Goal: Information Seeking & Learning: Learn about a topic

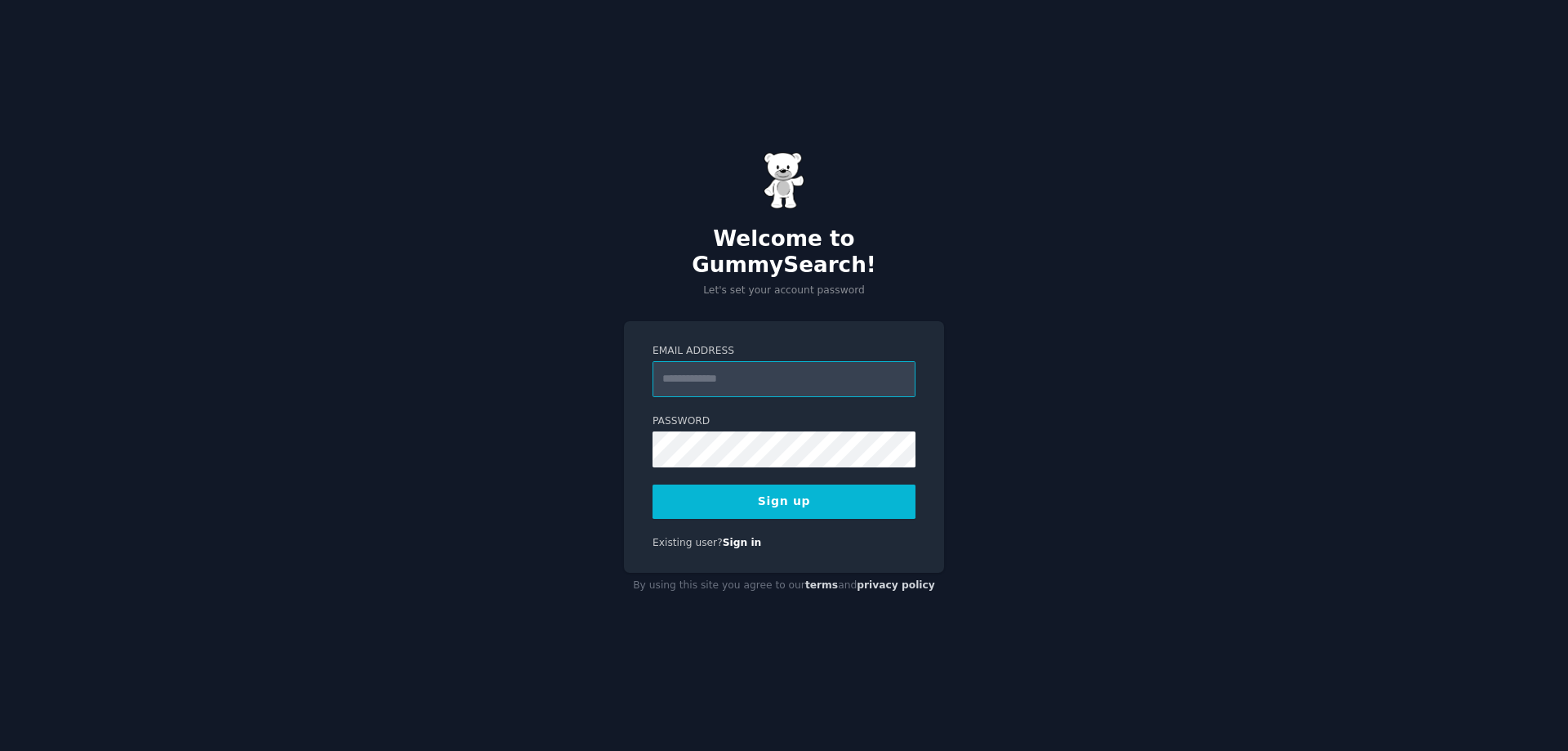
click at [765, 365] on input "Email Address" at bounding box center [784, 379] width 263 height 36
type input "**********"
click at [765, 500] on button "Sign up" at bounding box center [784, 501] width 263 height 34
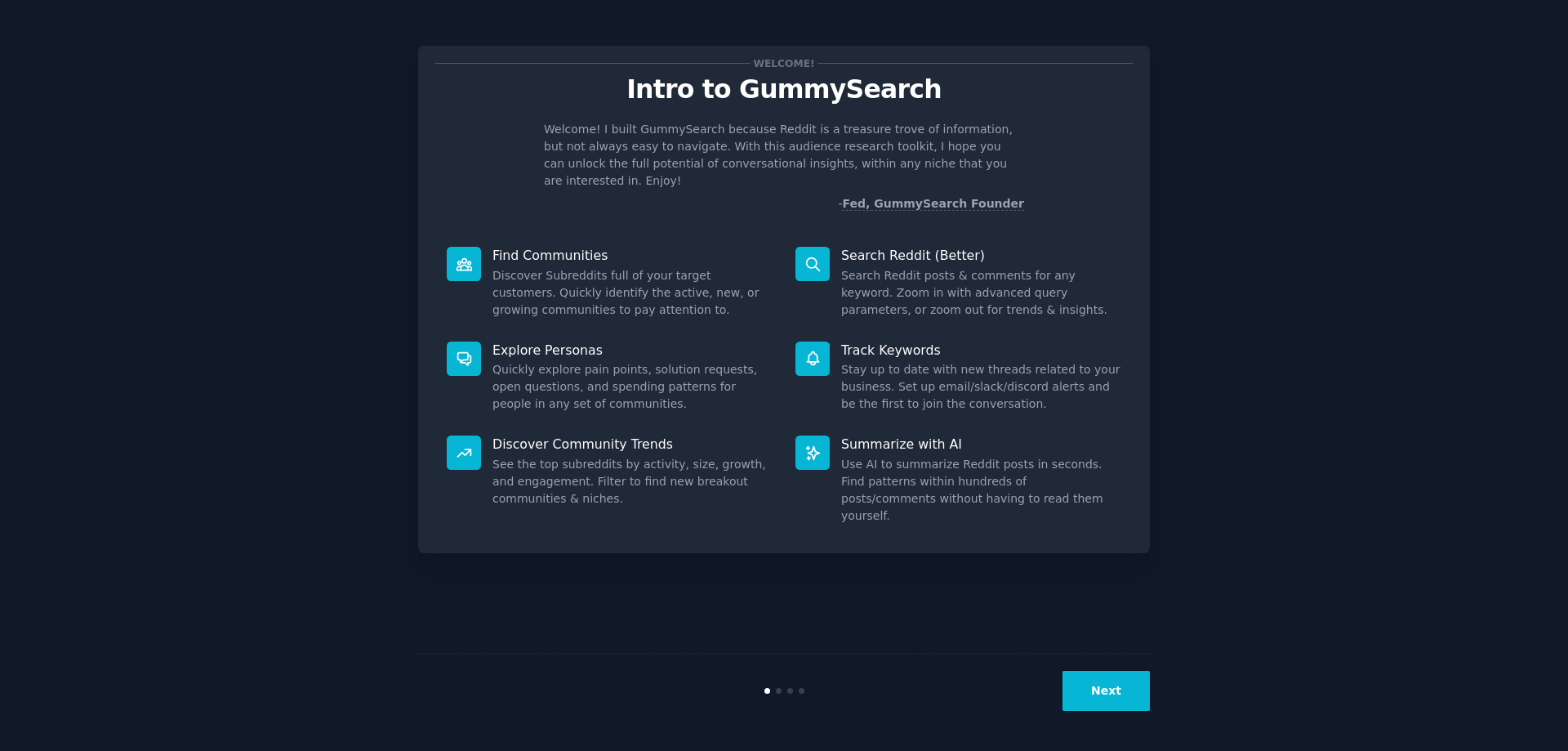
click at [1110, 685] on button "Next" at bounding box center [1106, 690] width 87 height 40
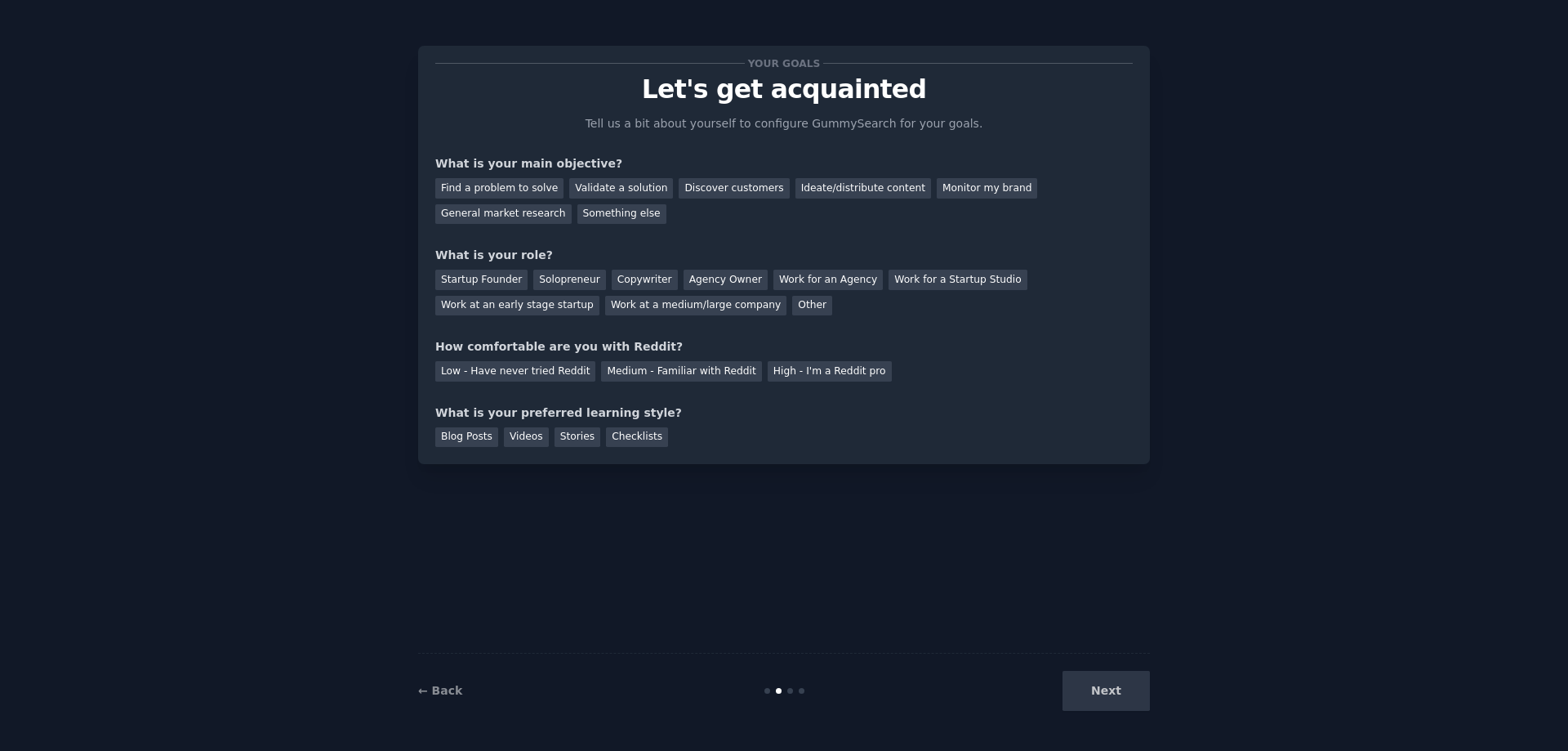
click at [1107, 690] on div "Next" at bounding box center [1028, 690] width 244 height 40
click at [511, 187] on div "Find a problem to solve" at bounding box center [500, 188] width 128 height 20
click at [613, 189] on div "Validate a solution" at bounding box center [621, 188] width 104 height 20
click at [561, 275] on div "Solopreneur" at bounding box center [569, 280] width 72 height 20
drag, startPoint x: 468, startPoint y: 274, endPoint x: 580, endPoint y: 308, distance: 117.0
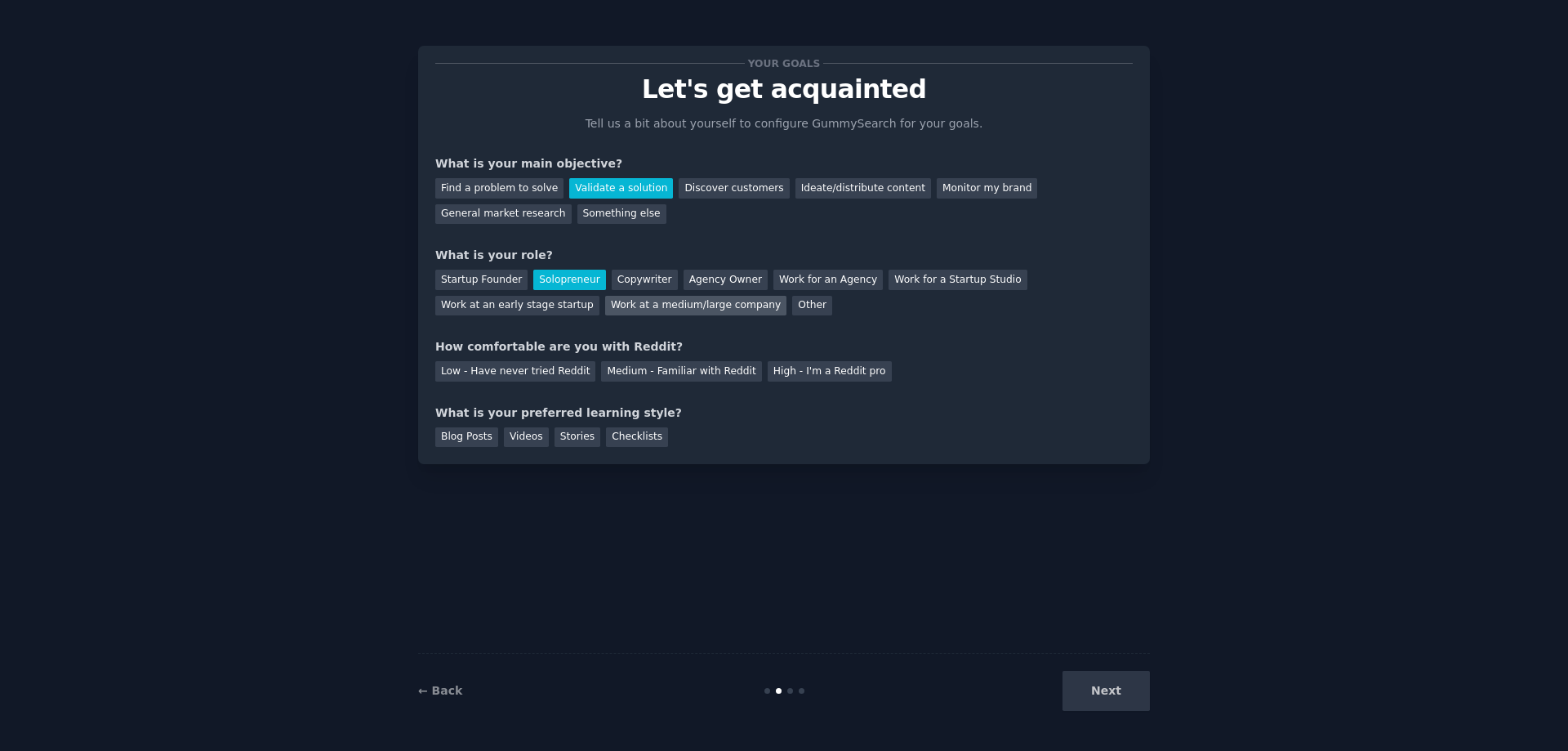
click at [468, 276] on div "Startup Founder" at bounding box center [481, 280] width 93 height 20
click at [547, 286] on div "Solopreneur" at bounding box center [569, 280] width 72 height 20
click at [471, 370] on div "Low - Have never tried Reddit" at bounding box center [515, 371] width 160 height 20
click at [460, 434] on div "Blog Posts" at bounding box center [467, 437] width 63 height 20
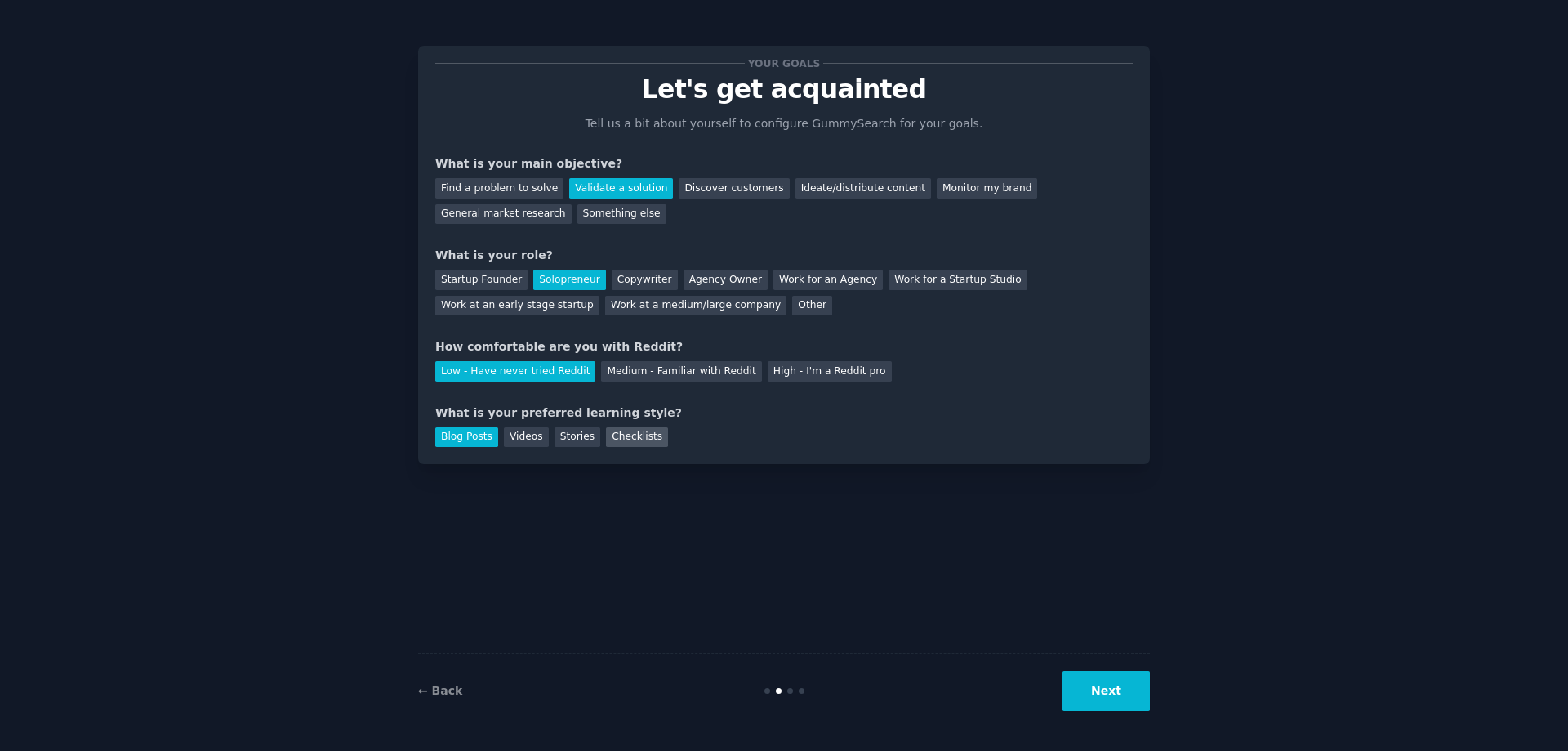
click at [609, 432] on div "Checklists" at bounding box center [637, 437] width 62 height 20
click at [454, 439] on div "Blog Posts" at bounding box center [467, 437] width 63 height 20
click at [606, 436] on div "Checklists" at bounding box center [637, 437] width 62 height 20
click at [1113, 700] on button "Next" at bounding box center [1106, 690] width 87 height 40
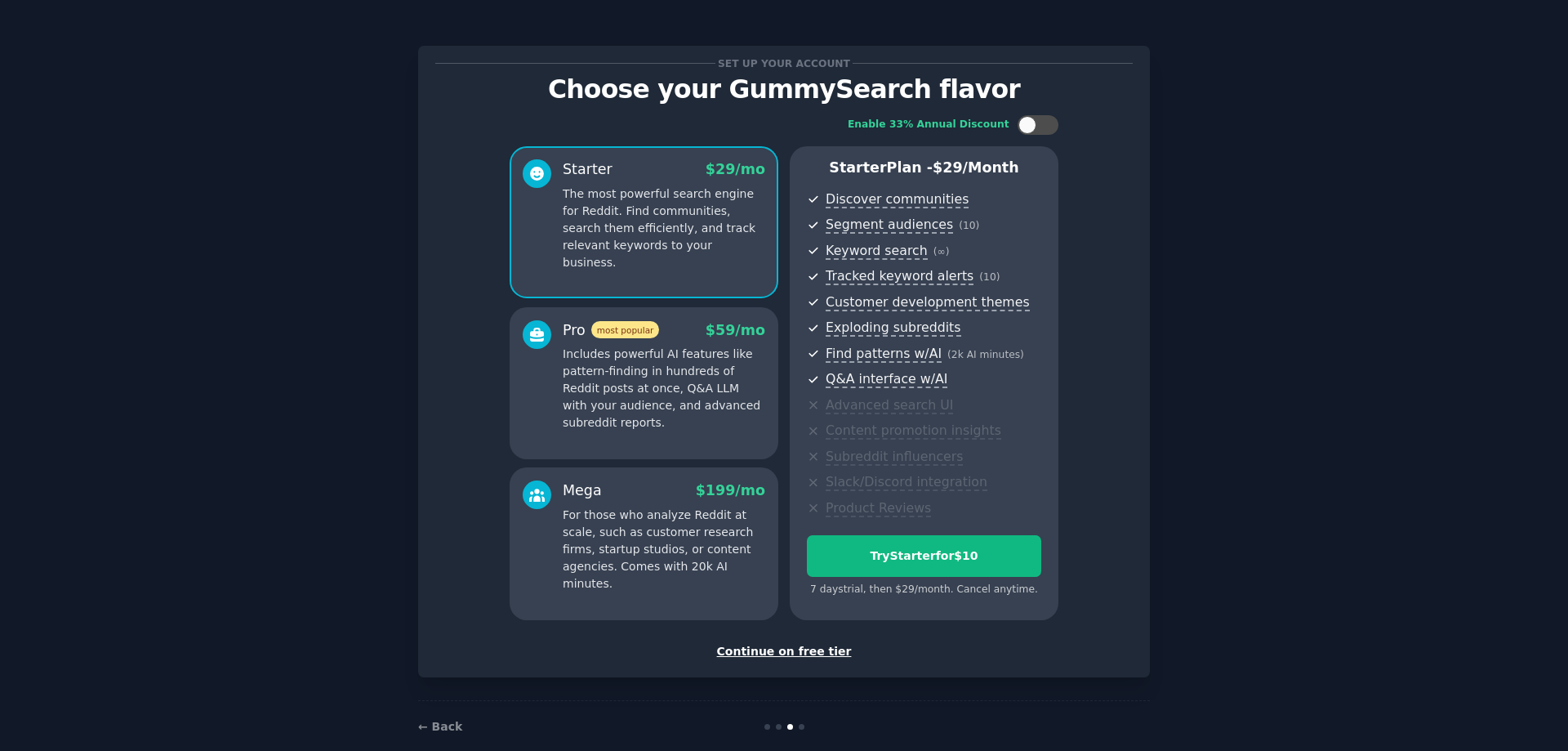
scroll to position [25, 0]
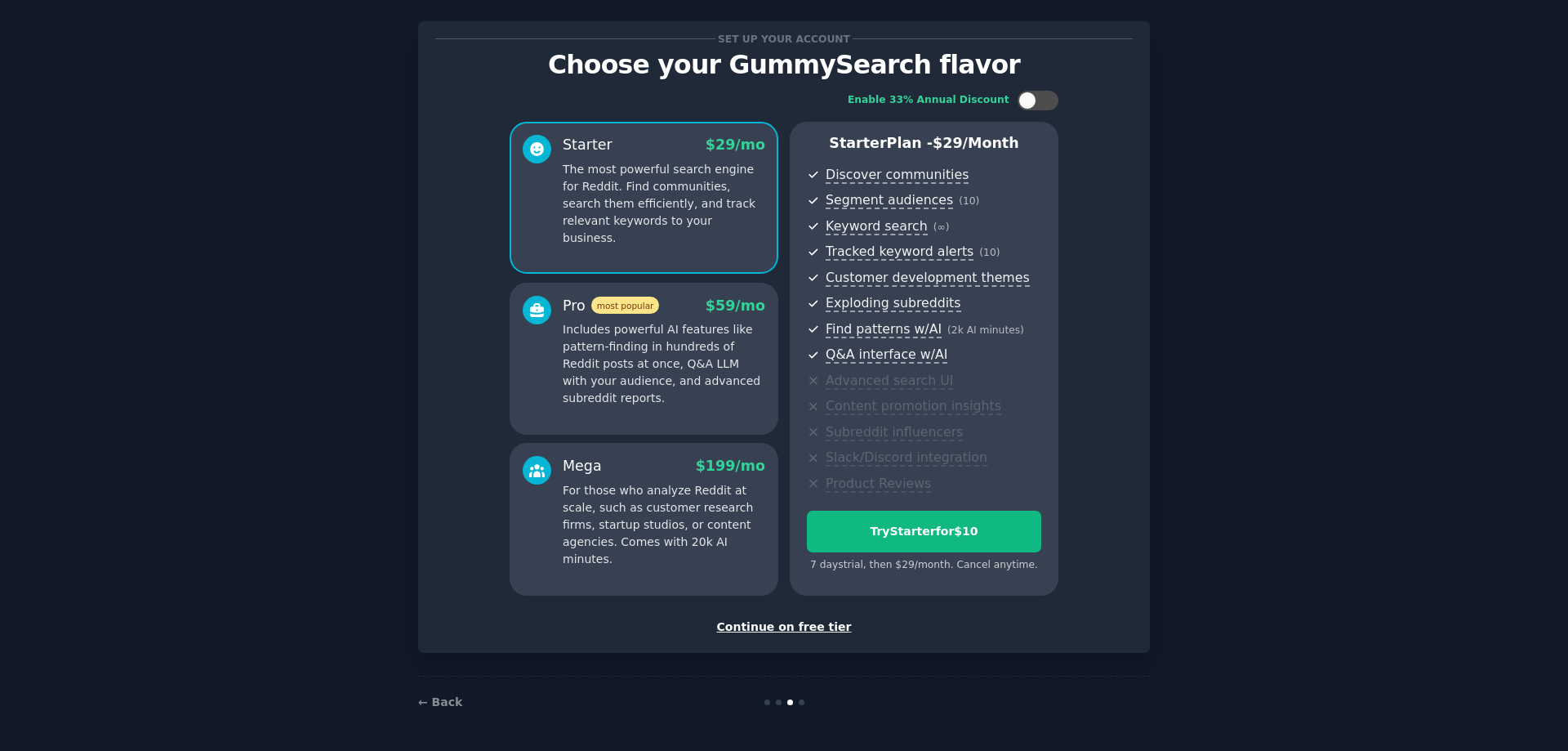
click at [813, 624] on div "Continue on free tier" at bounding box center [784, 626] width 698 height 17
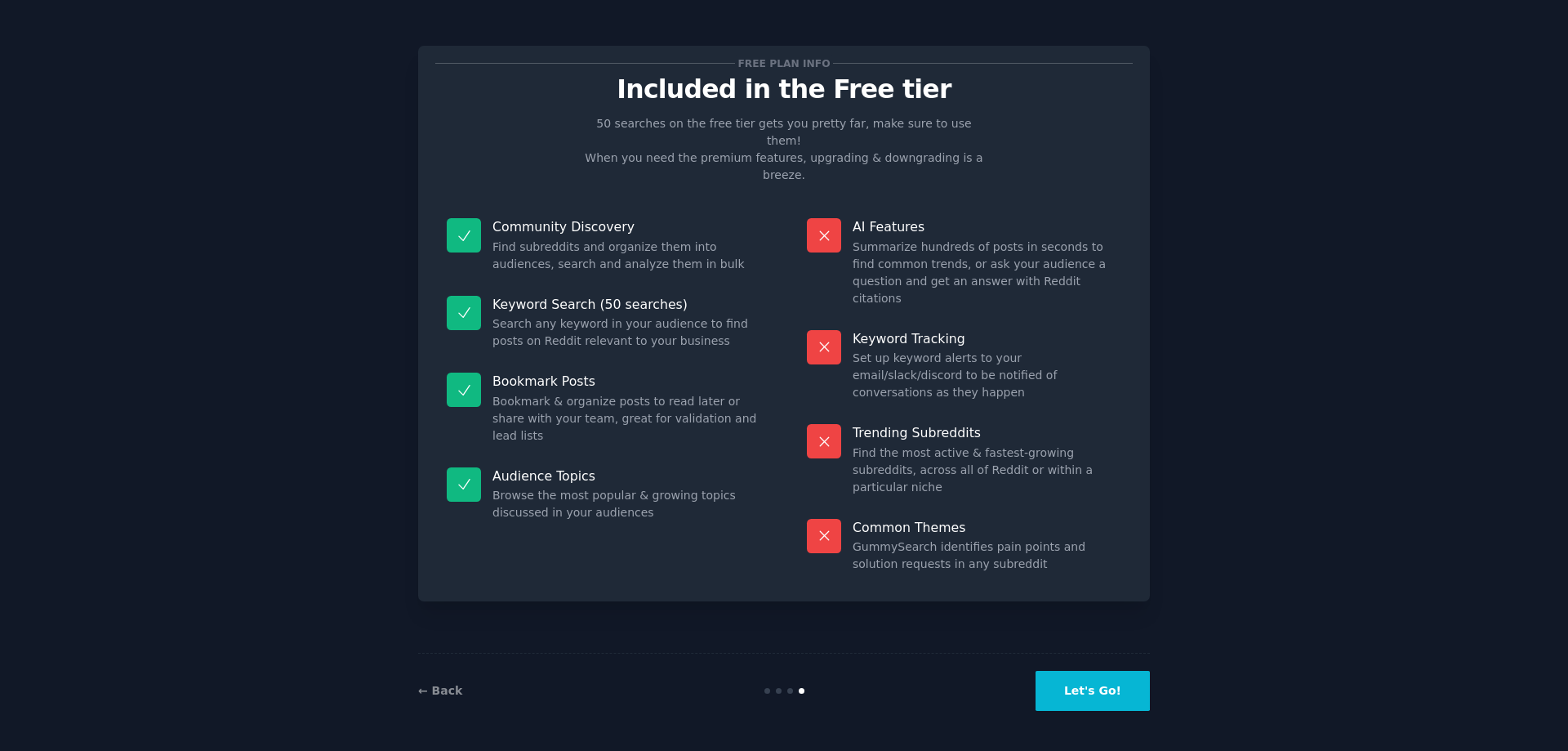
click at [1121, 700] on button "Let's Go!" at bounding box center [1093, 690] width 115 height 40
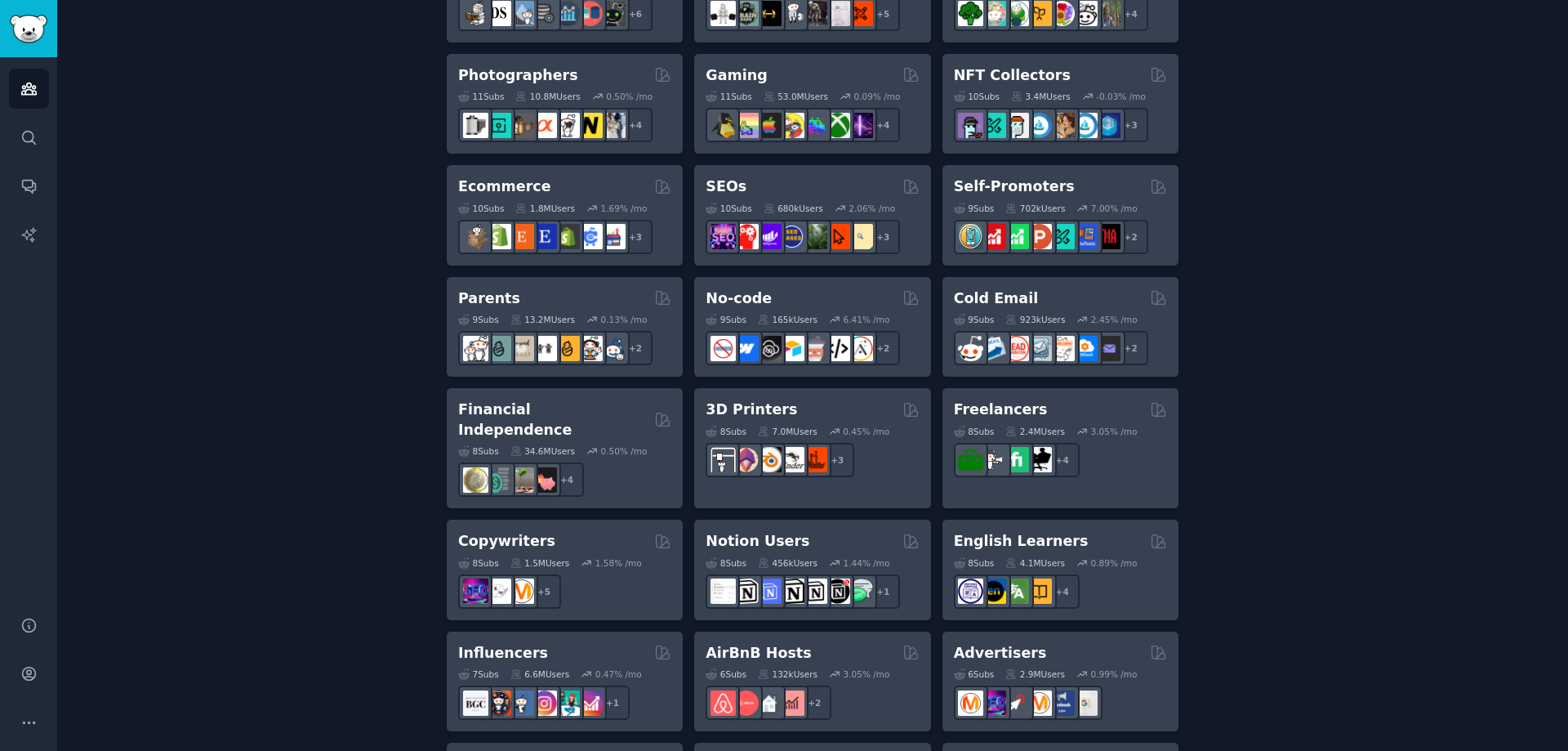
scroll to position [980, 0]
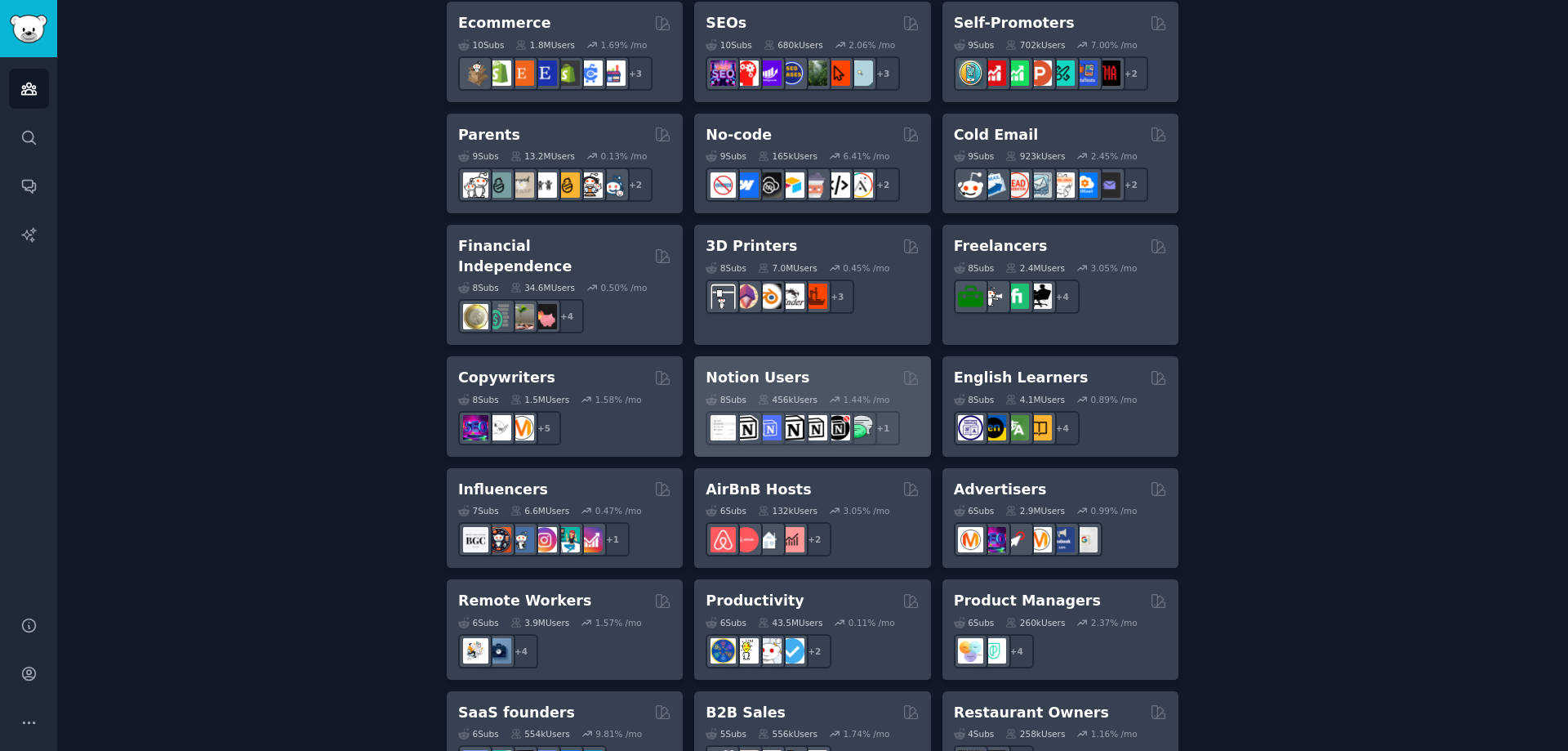
click at [780, 368] on h2 "Notion Users" at bounding box center [757, 378] width 104 height 20
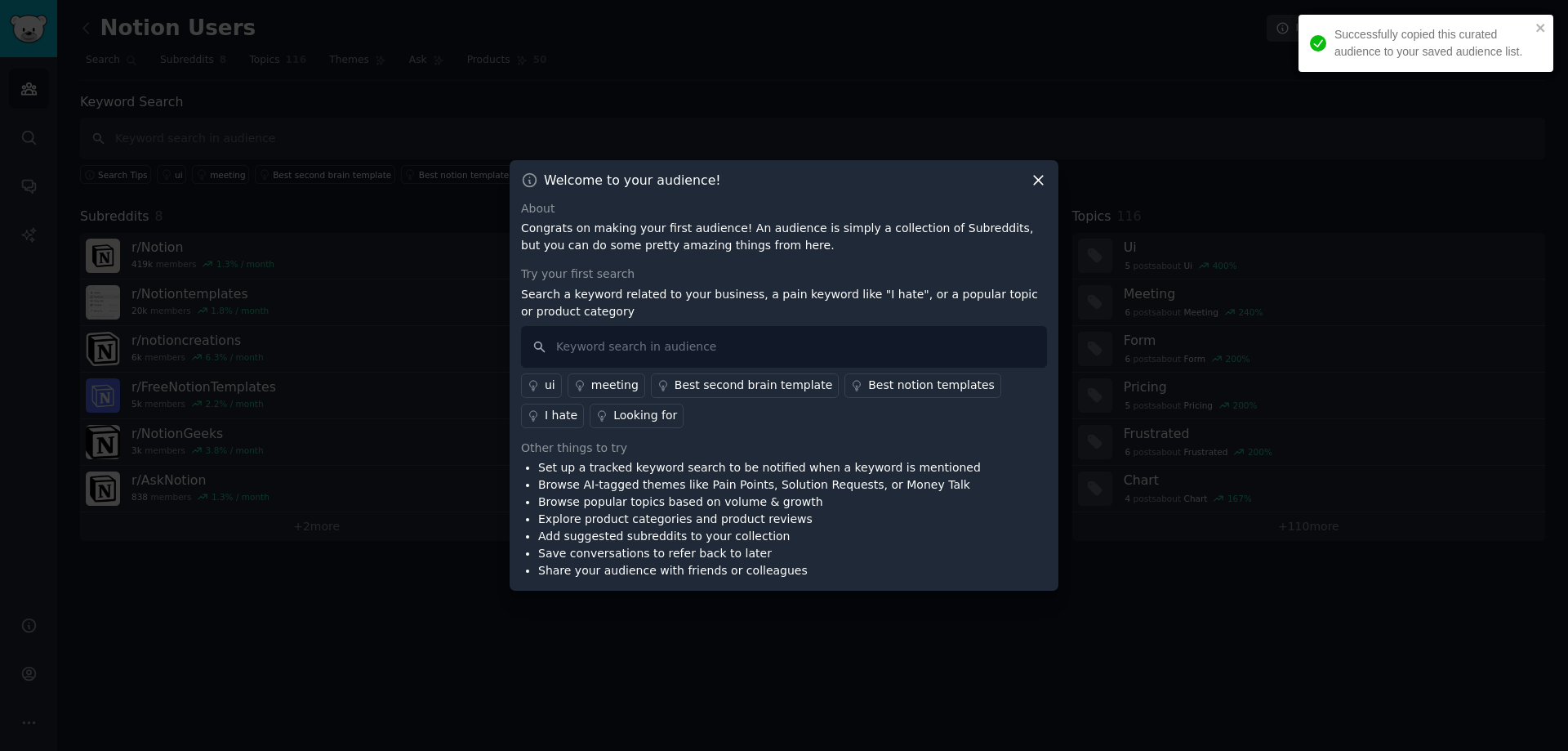
click at [1534, 28] on div "Successfully copied this curated audience to your saved audience list." at bounding box center [1420, 43] width 230 height 44
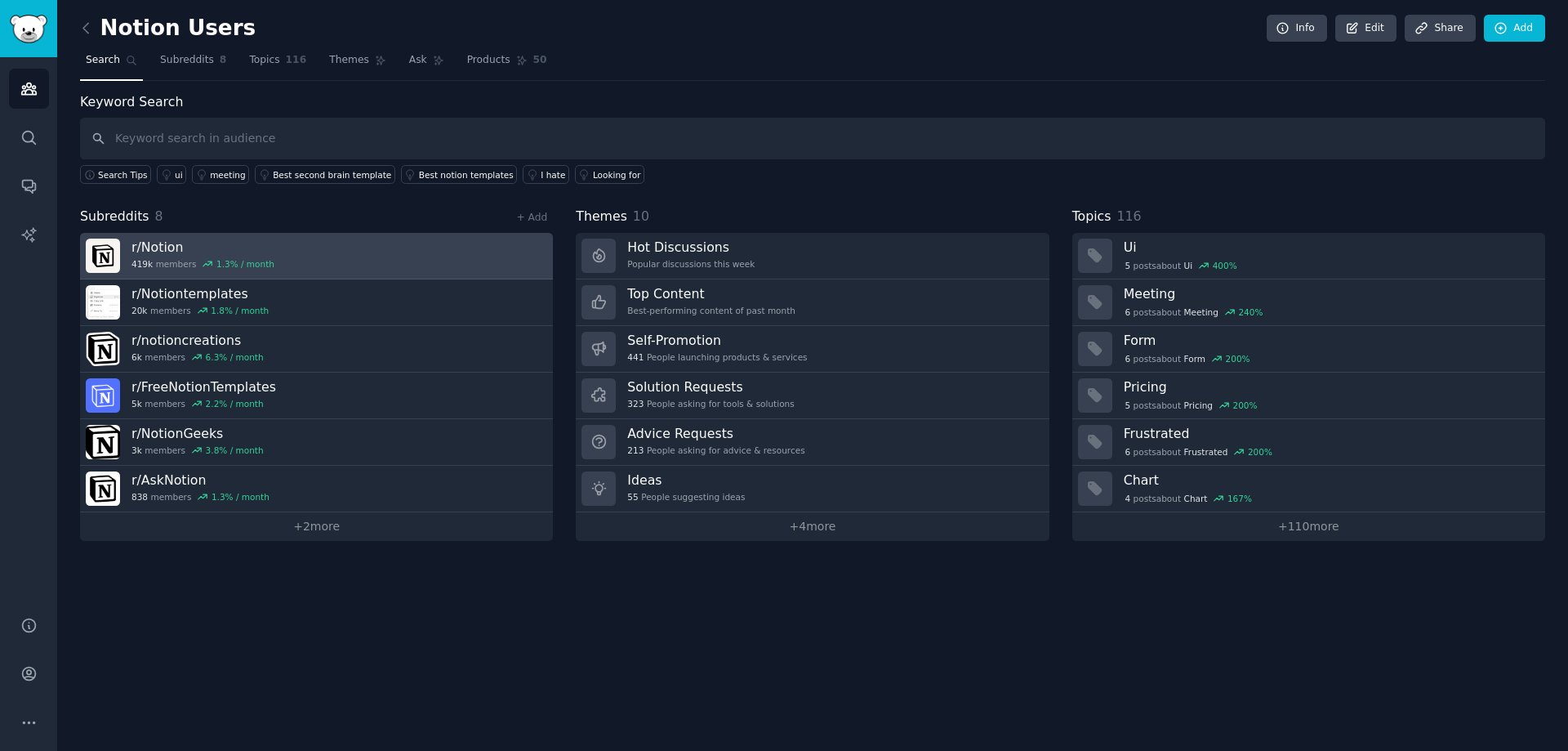
click at [403, 250] on link "r/ Notion 419k members 1.3 % / month" at bounding box center [316, 256] width 473 height 47
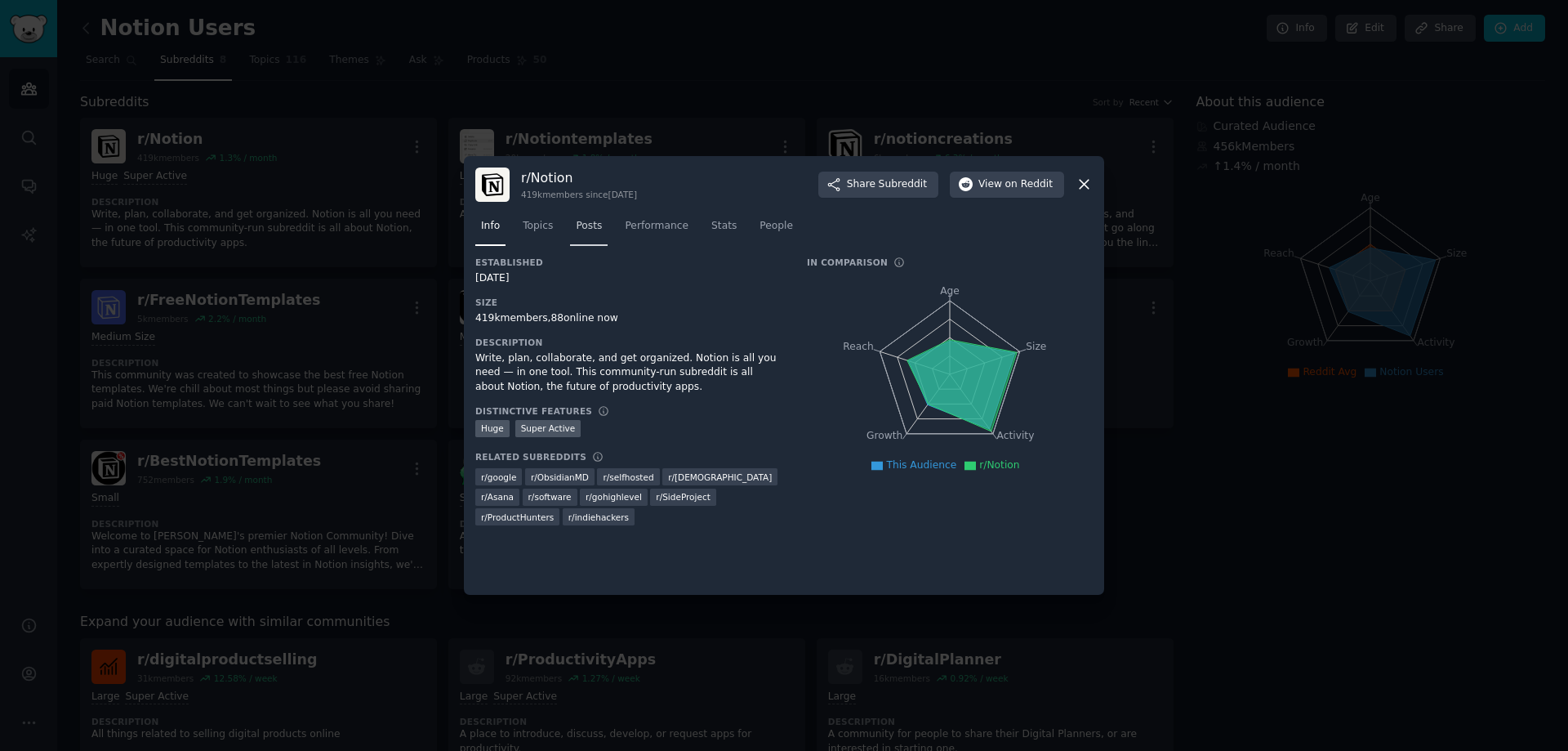
click at [599, 228] on link "Posts" at bounding box center [589, 230] width 38 height 34
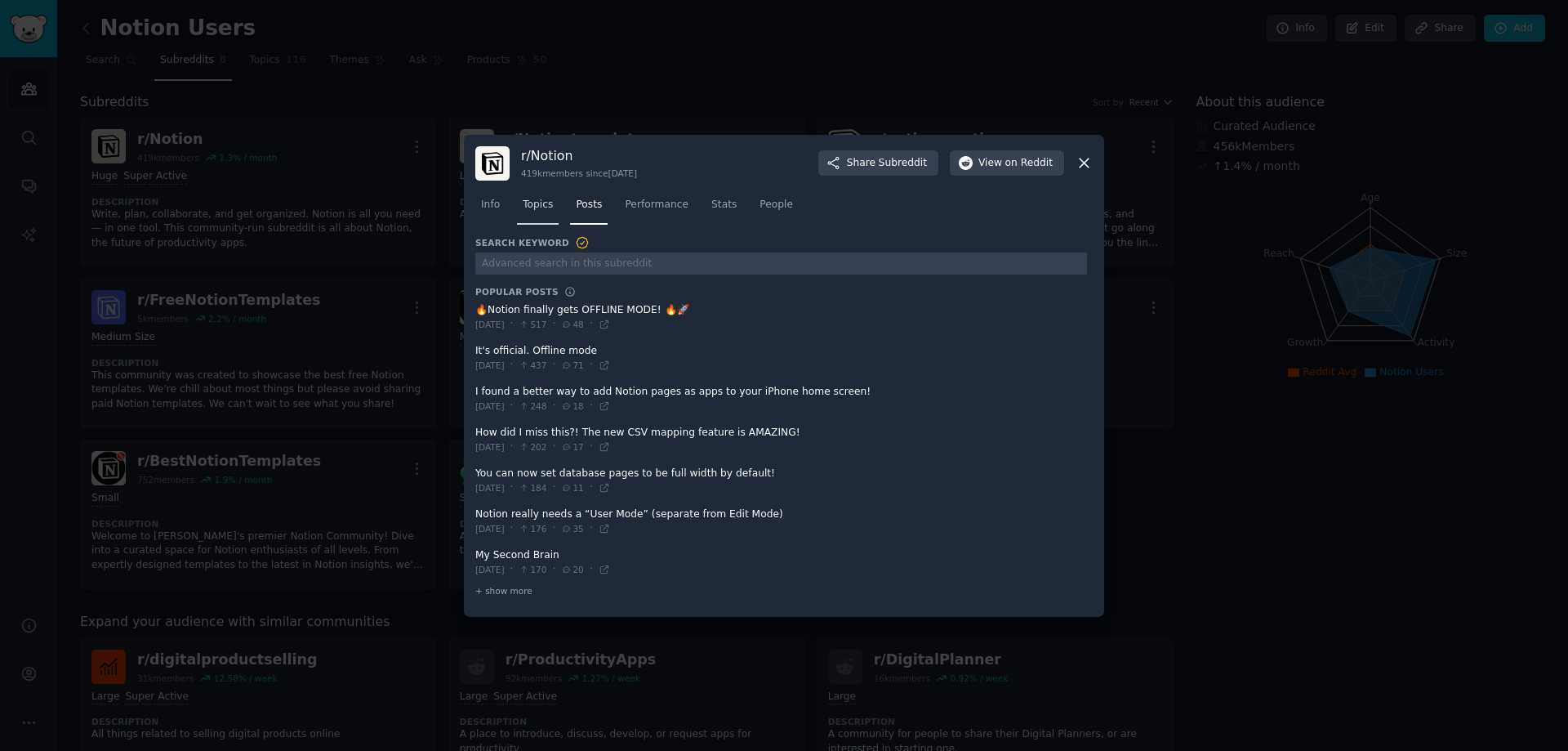
click at [547, 203] on span "Topics" at bounding box center [537, 205] width 30 height 15
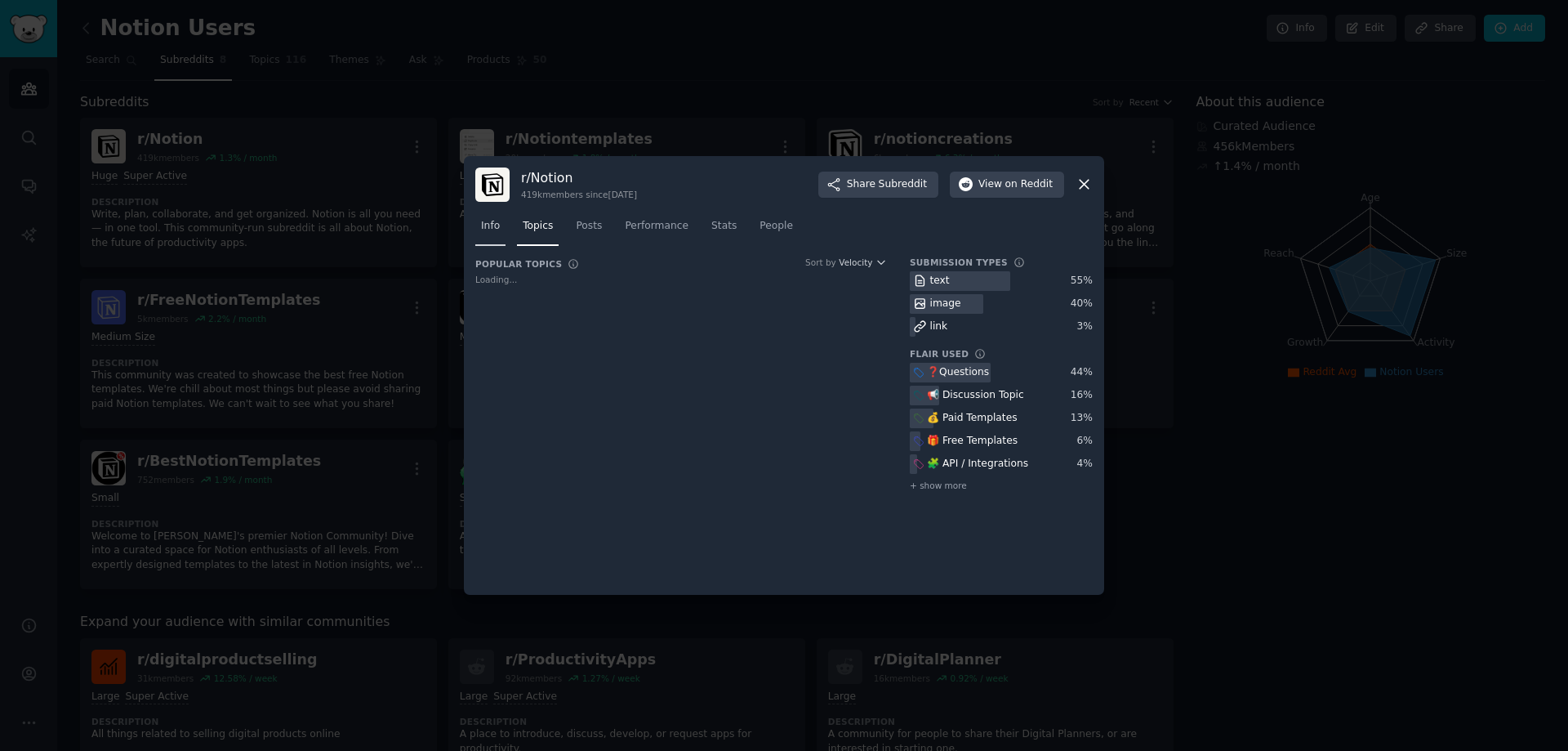
click at [495, 228] on span "Info" at bounding box center [491, 226] width 18 height 15
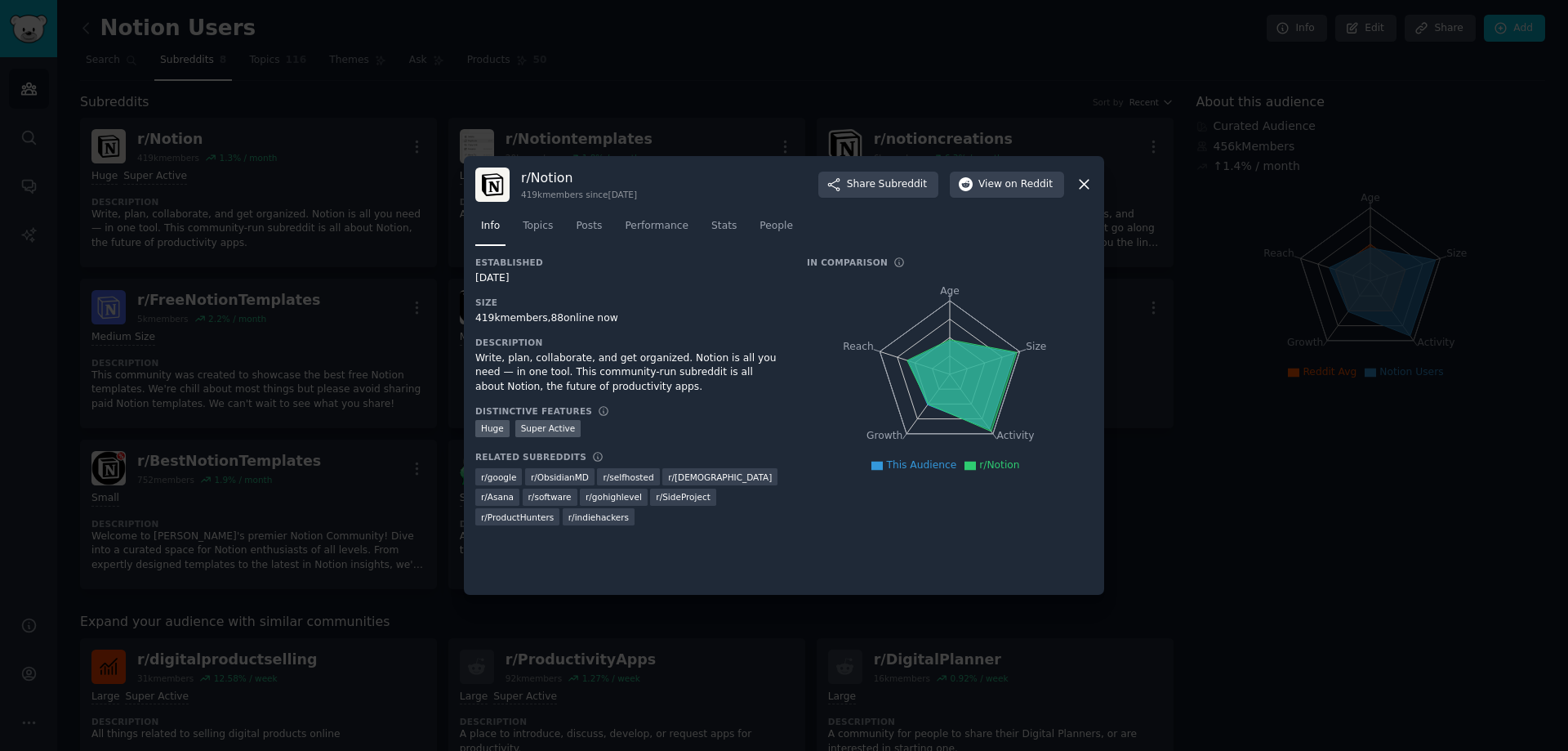
click at [1081, 188] on icon at bounding box center [1085, 185] width 9 height 9
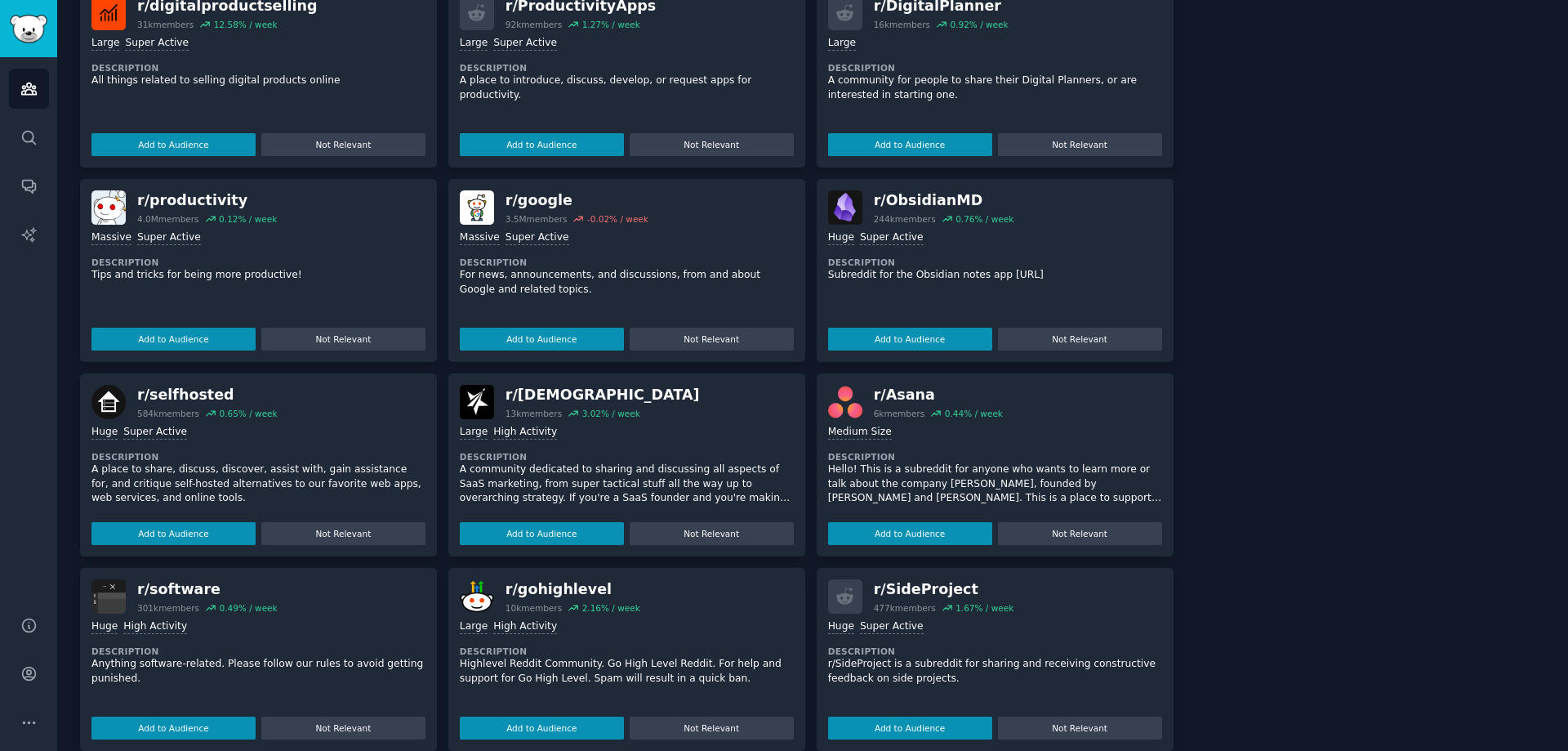
scroll to position [677, 0]
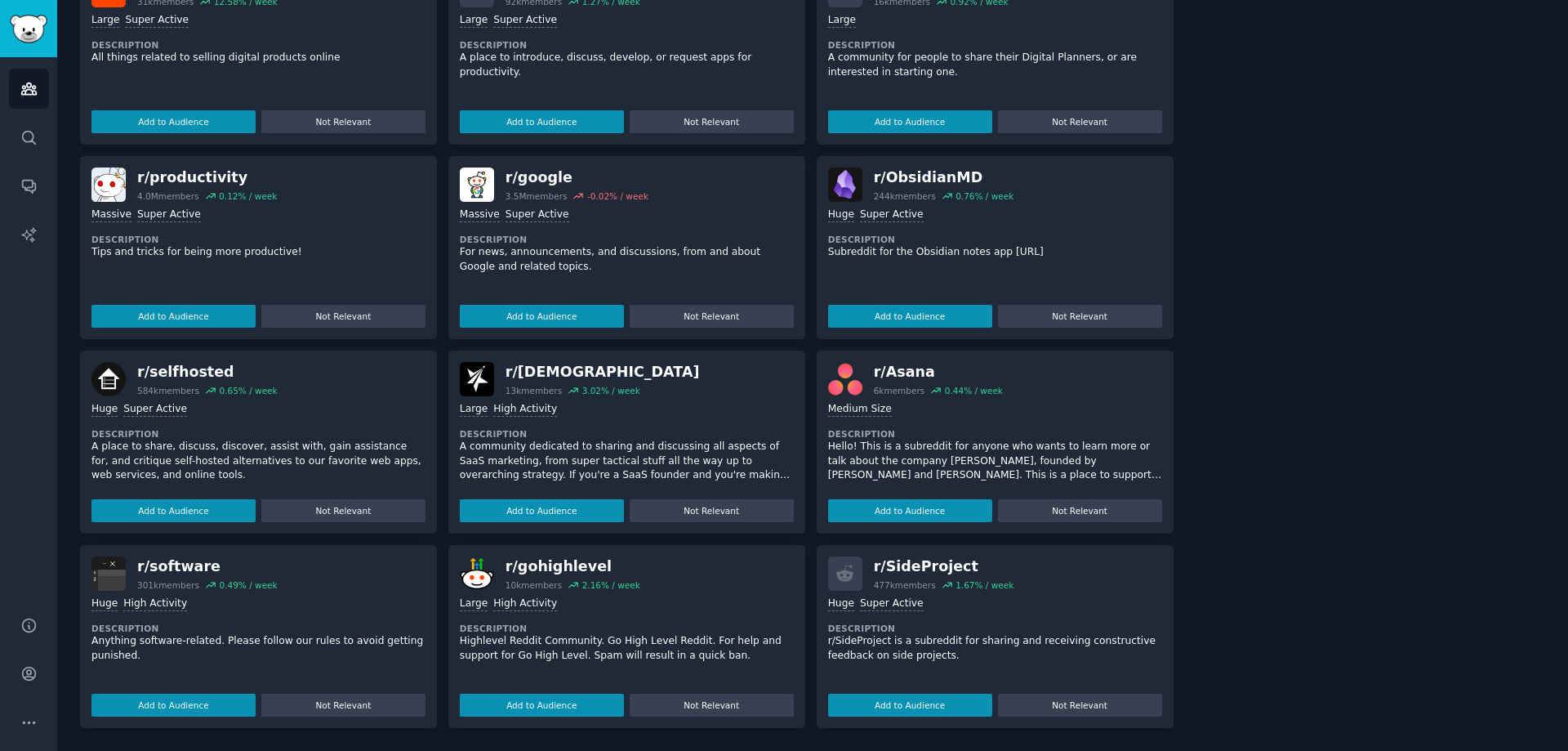
click at [754, 425] on div "Large High Activity Description A community dedicated to sharing and discussing…" at bounding box center [627, 458] width 334 height 126
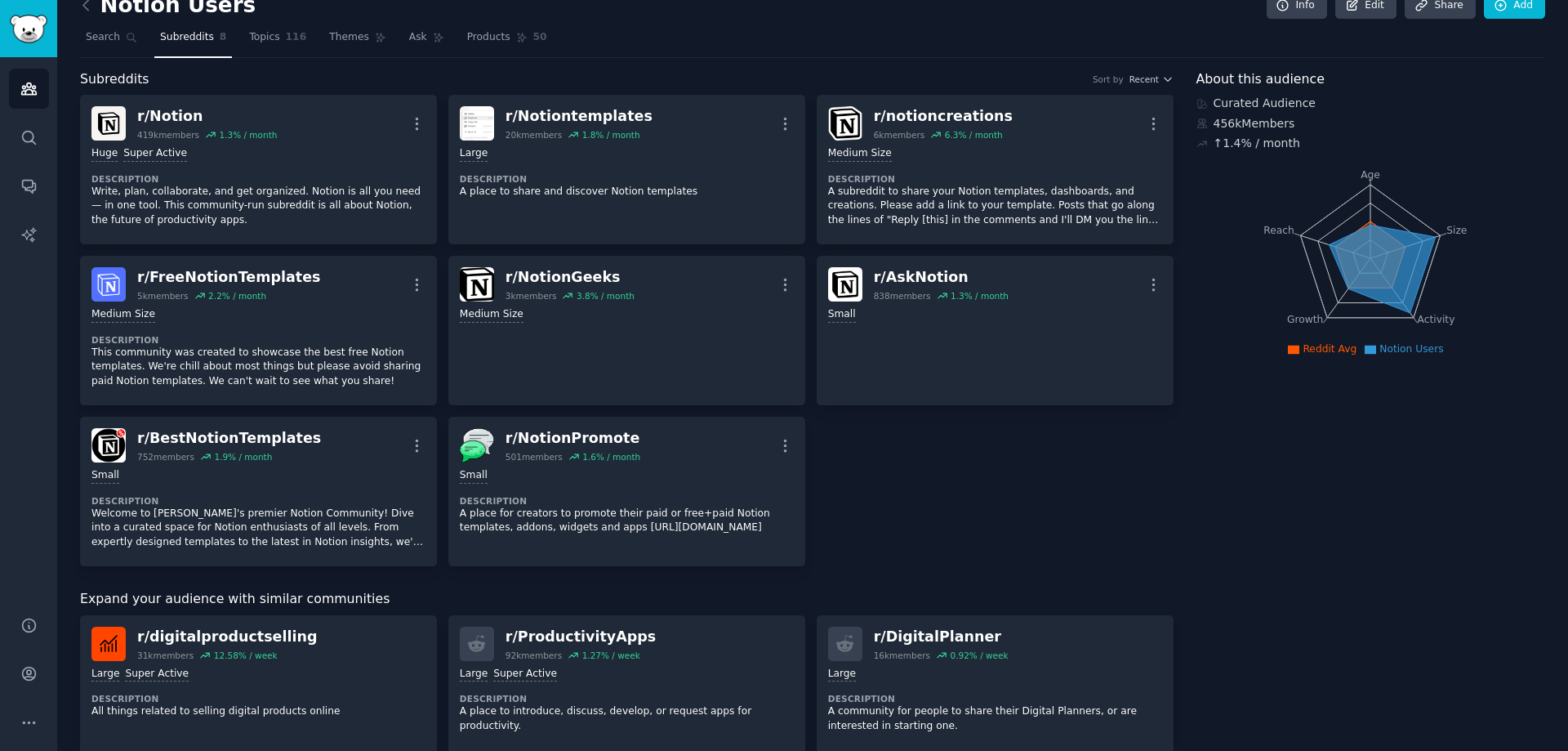
scroll to position [0, 0]
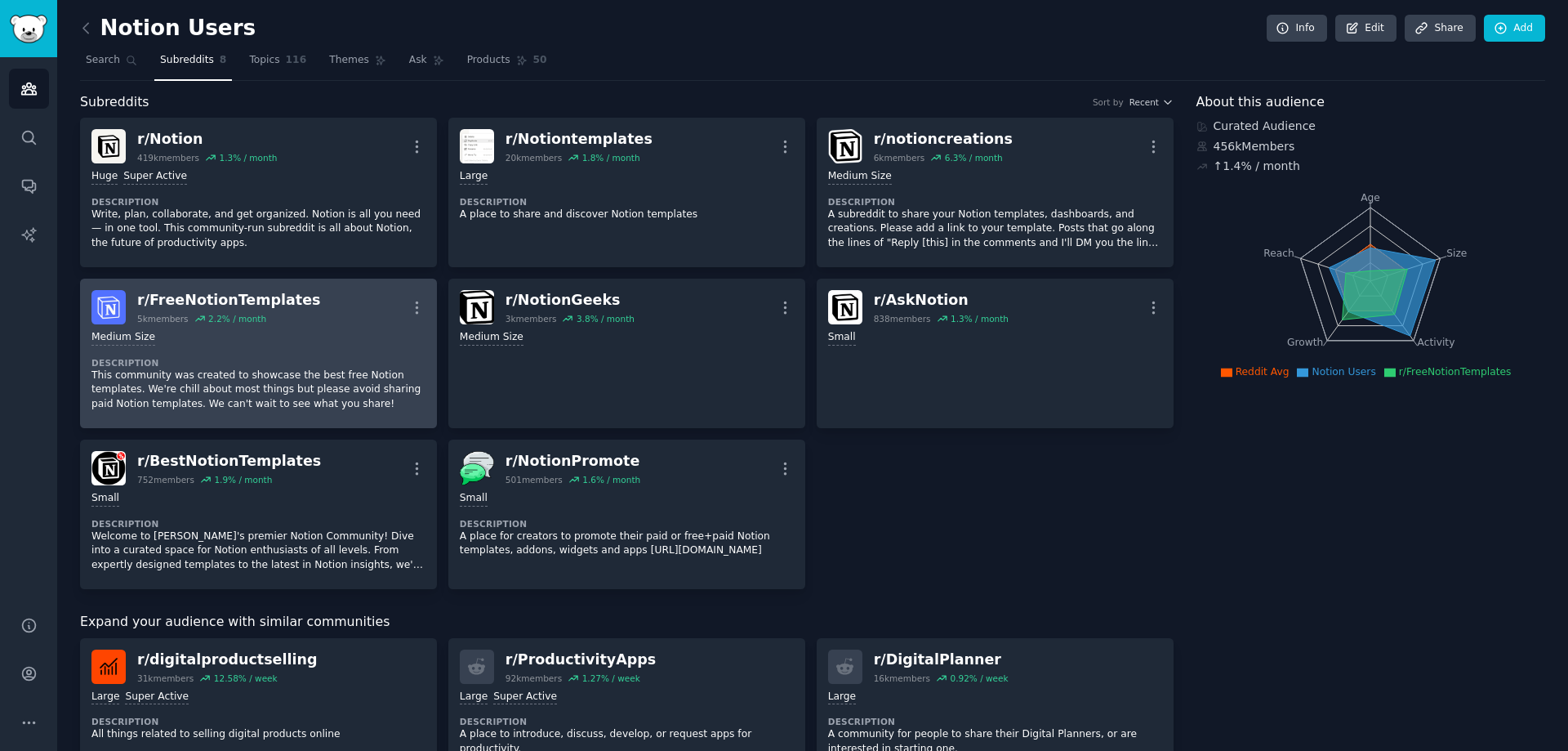
click at [364, 300] on div "r/ FreeNotionTemplates 5k members 2.2 % / month More" at bounding box center [259, 306] width 334 height 34
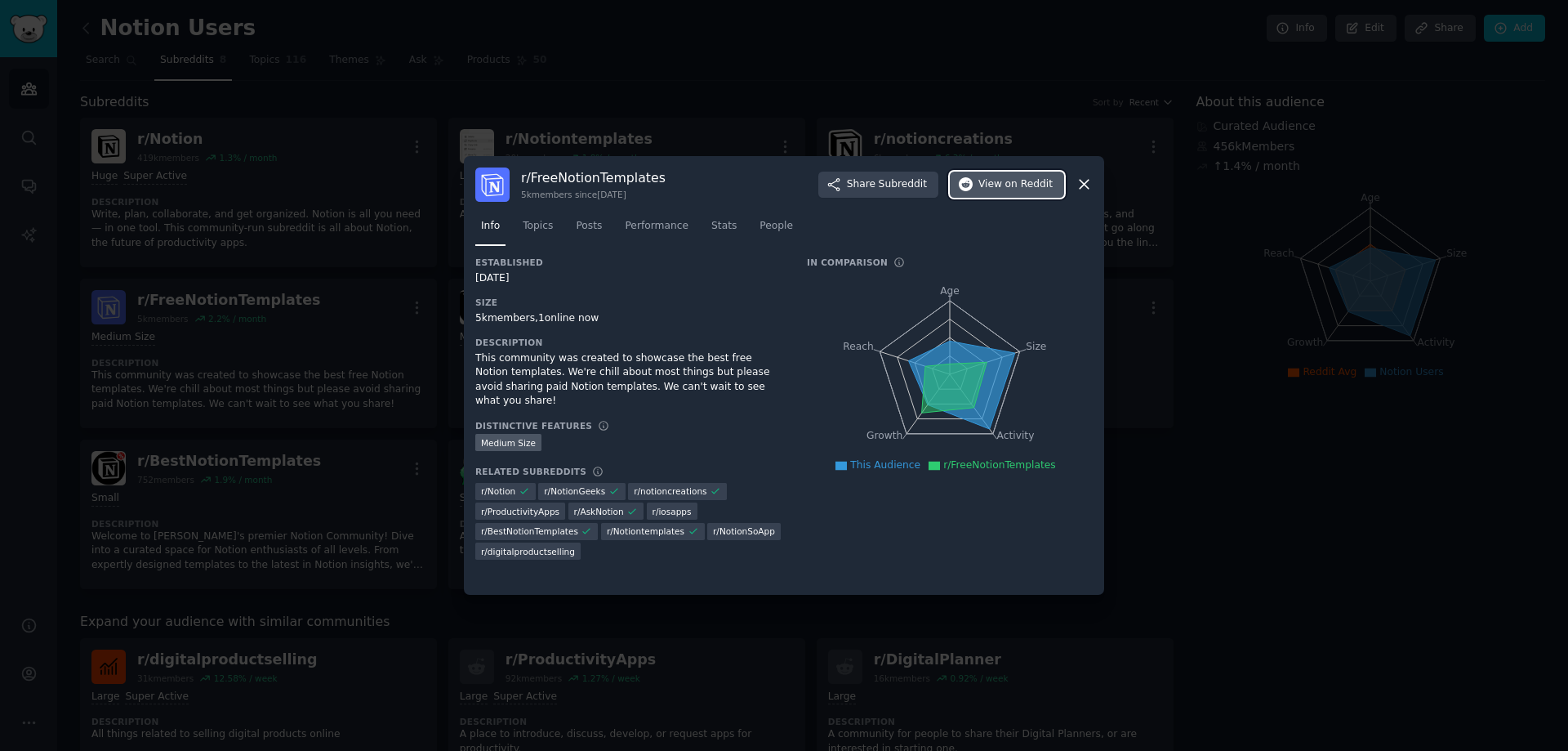
click at [1036, 191] on span "on Reddit" at bounding box center [1030, 184] width 48 height 15
